Goal: Check status: Check status

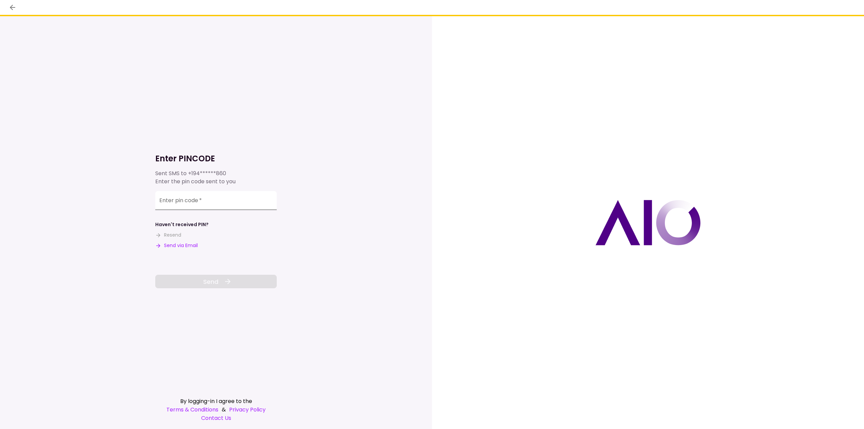
click at [221, 204] on input "Enter pin code   *" at bounding box center [215, 200] width 121 height 19
type input "******"
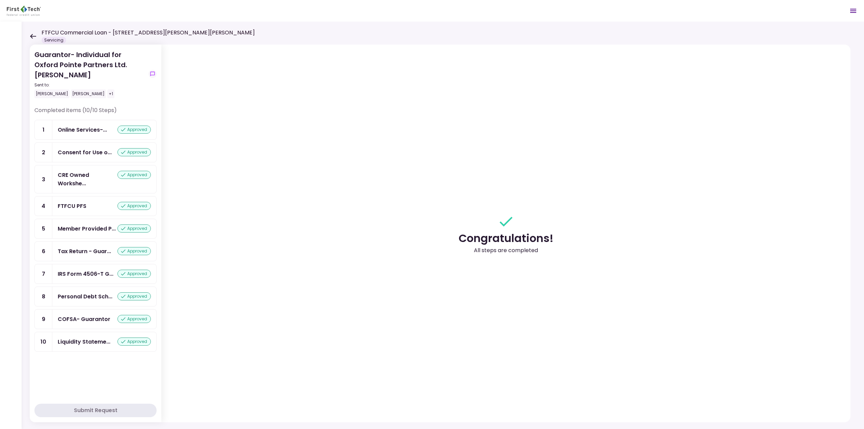
click at [31, 35] on icon at bounding box center [33, 36] width 6 height 5
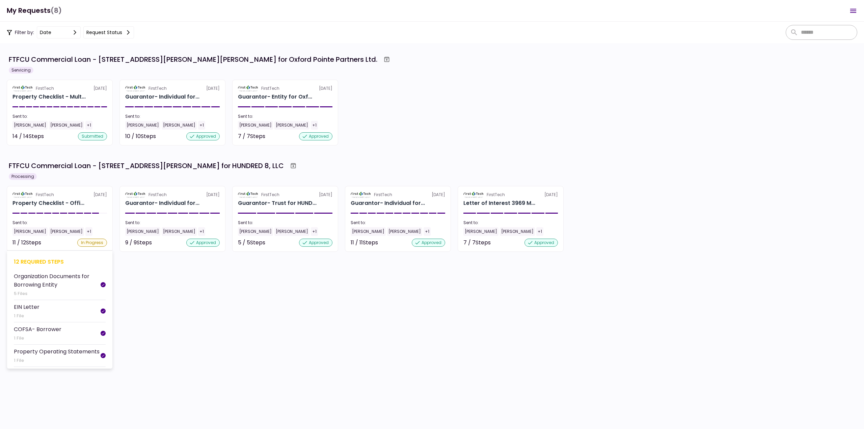
click at [194, 166] on div "FTFCU Commercial Loan - [STREET_ADDRESS][PERSON_NAME] for HUNDRED 8, LLC" at bounding box center [146, 166] width 275 height 10
click at [85, 226] on div "Sent to: [PERSON_NAME] [PERSON_NAME] +1" at bounding box center [59, 228] width 94 height 16
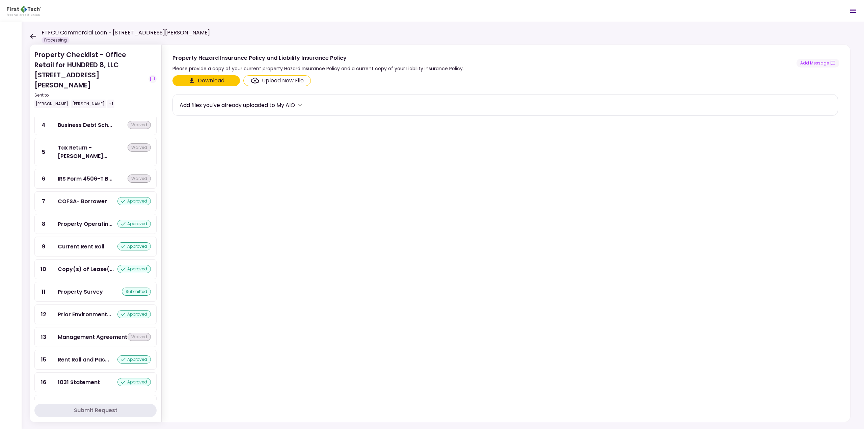
scroll to position [133, 0]
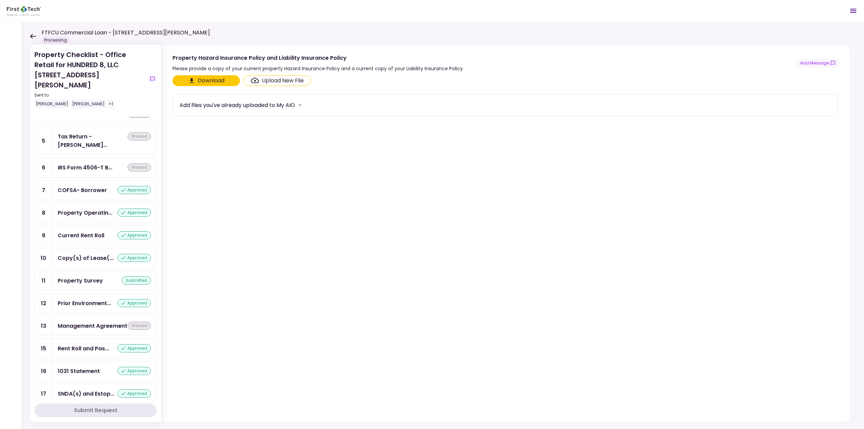
click at [92, 254] on div "Copy(s) of Lease(..." at bounding box center [86, 258] width 56 height 8
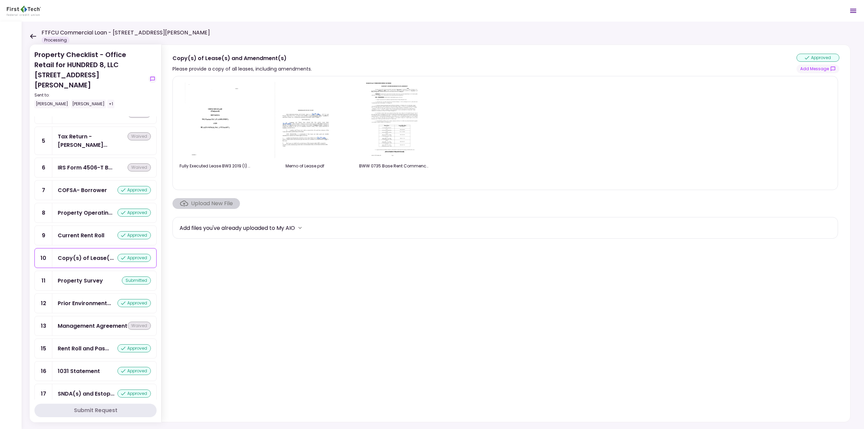
click at [209, 123] on img at bounding box center [215, 120] width 60 height 77
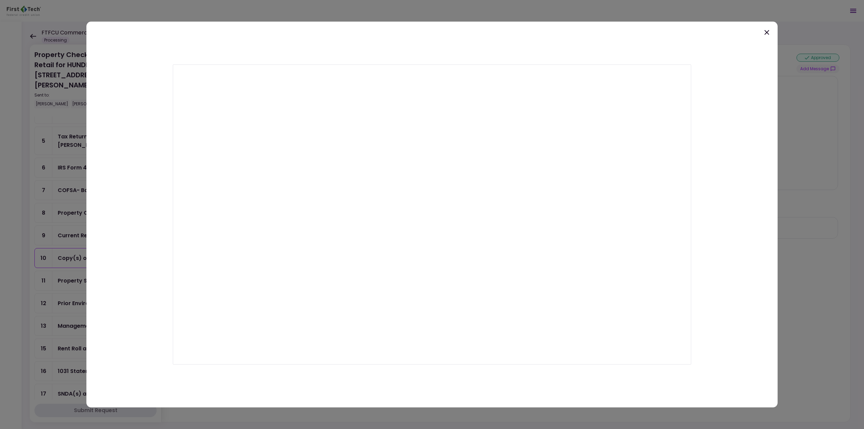
click at [764, 33] on icon at bounding box center [766, 32] width 8 height 8
